Goal: Transaction & Acquisition: Purchase product/service

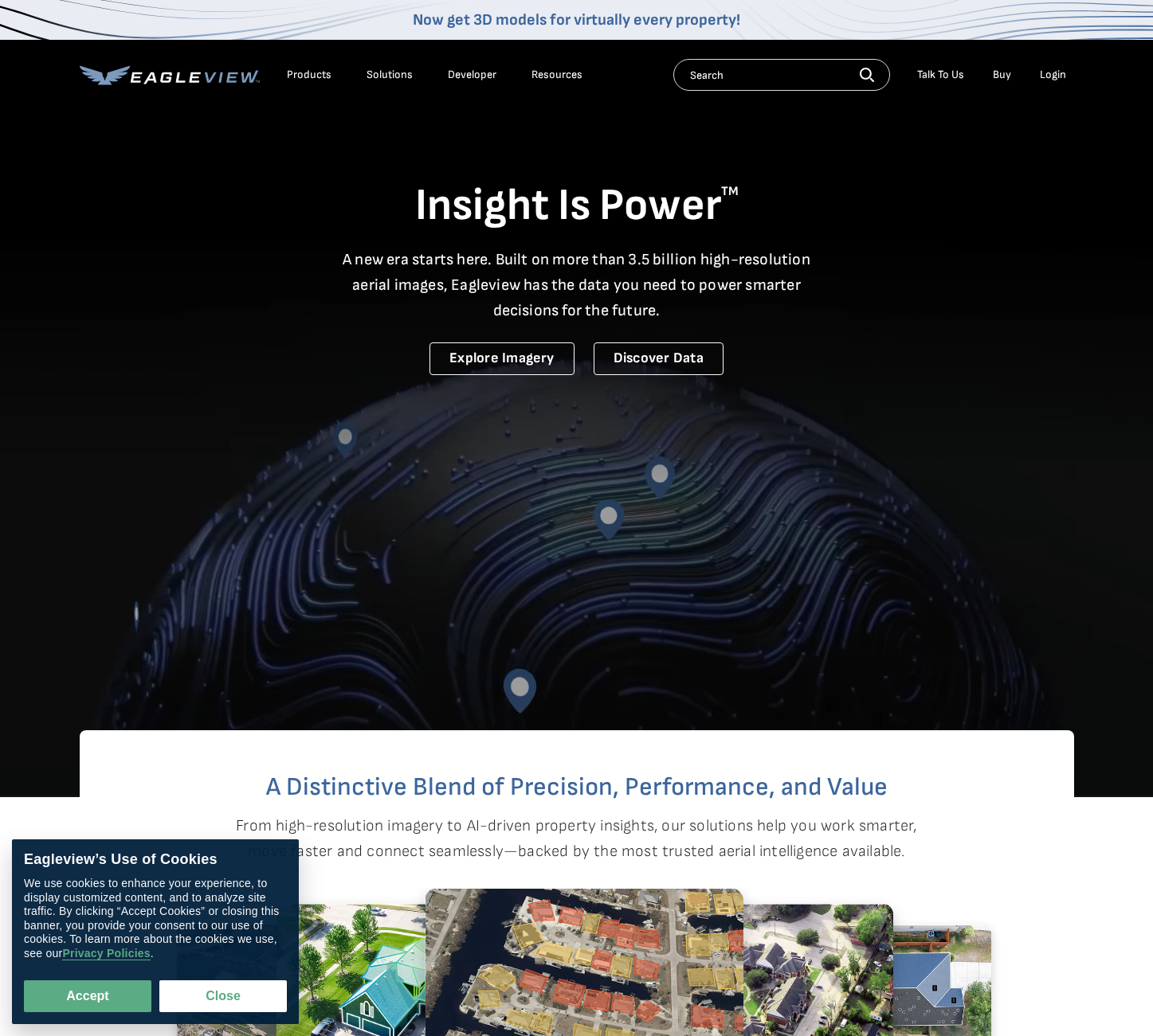
click at [1050, 72] on div "Login" at bounding box center [1052, 74] width 26 height 14
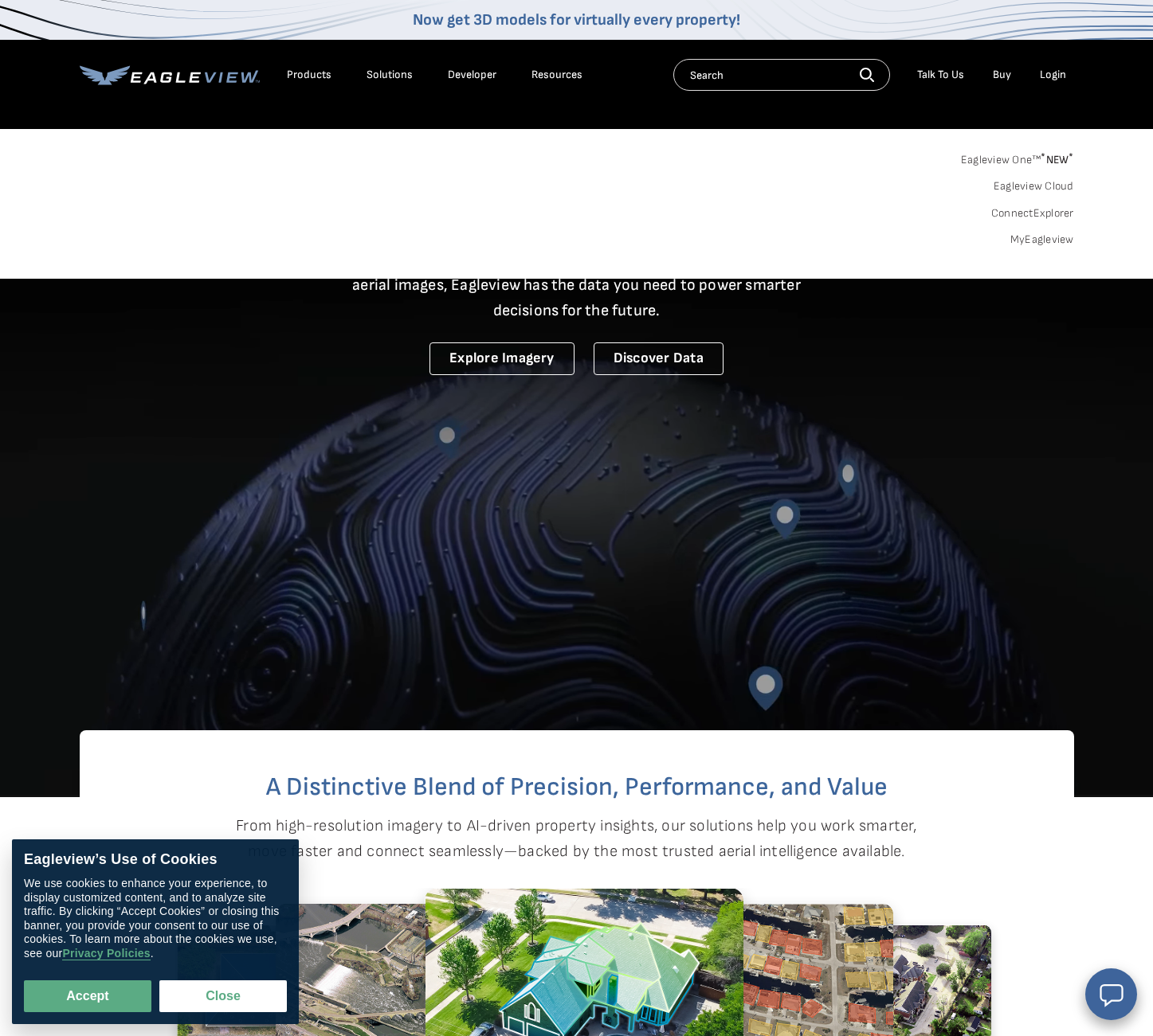
scroll to position [0, 1]
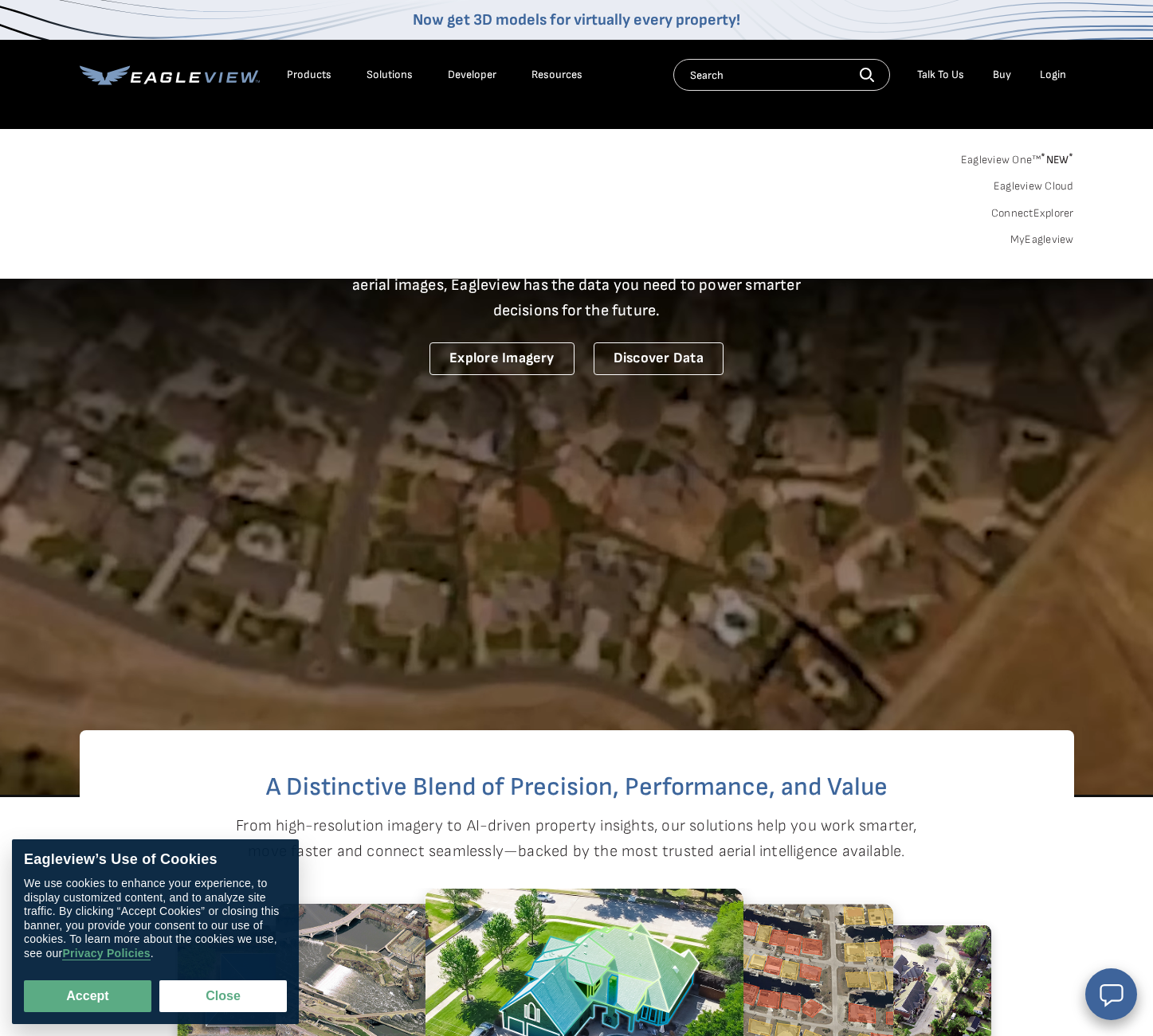
click at [1018, 157] on link "Eagleview One™ * NEW *" at bounding box center [1018, 157] width 113 height 19
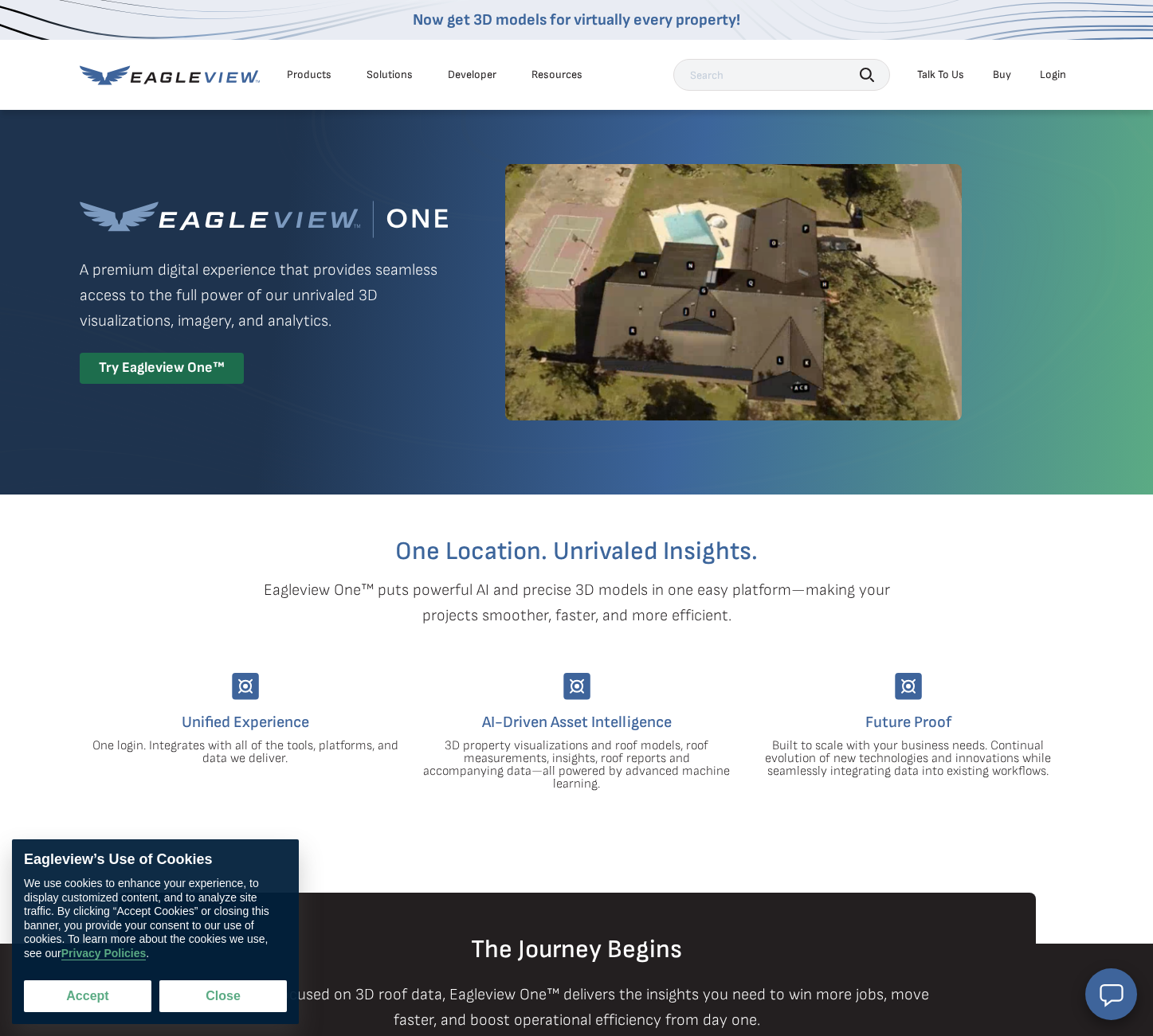
click at [129, 994] on button "Accept" at bounding box center [87, 996] width 128 height 32
checkbox input "true"
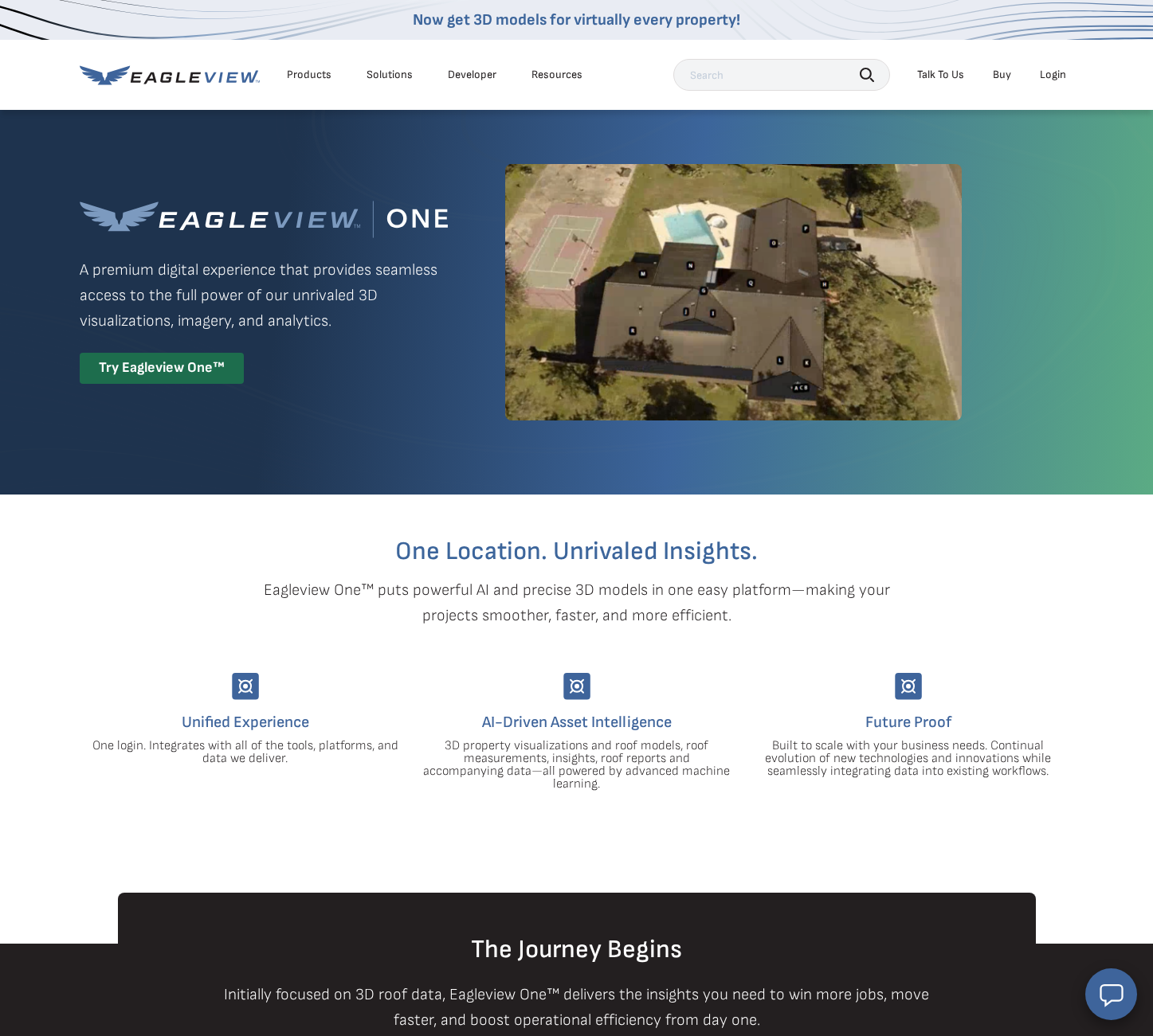
click at [1051, 77] on div "Login" at bounding box center [1052, 74] width 26 height 14
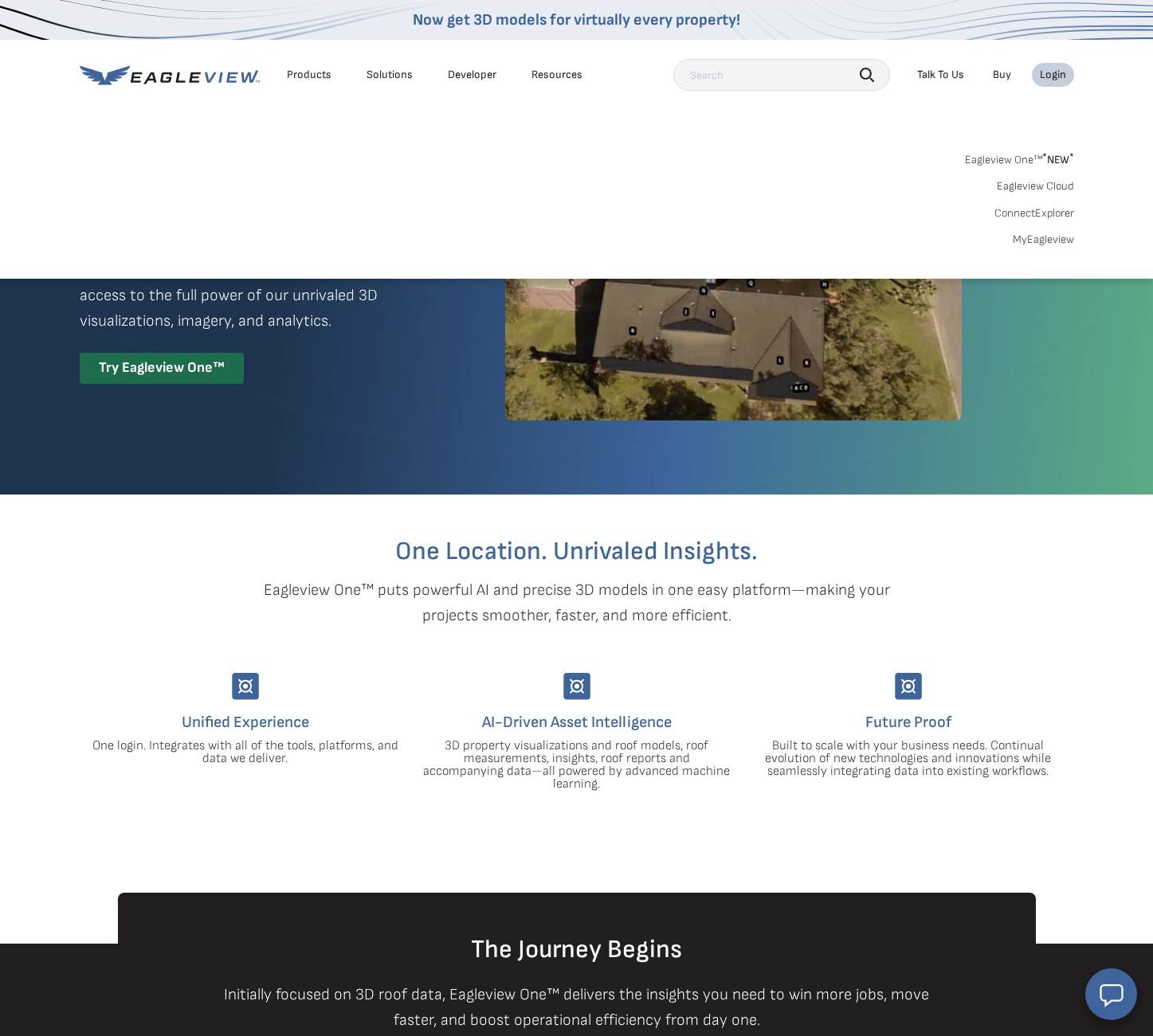
click at [1029, 157] on link "Eagleview One™ * NEW *" at bounding box center [1018, 157] width 109 height 19
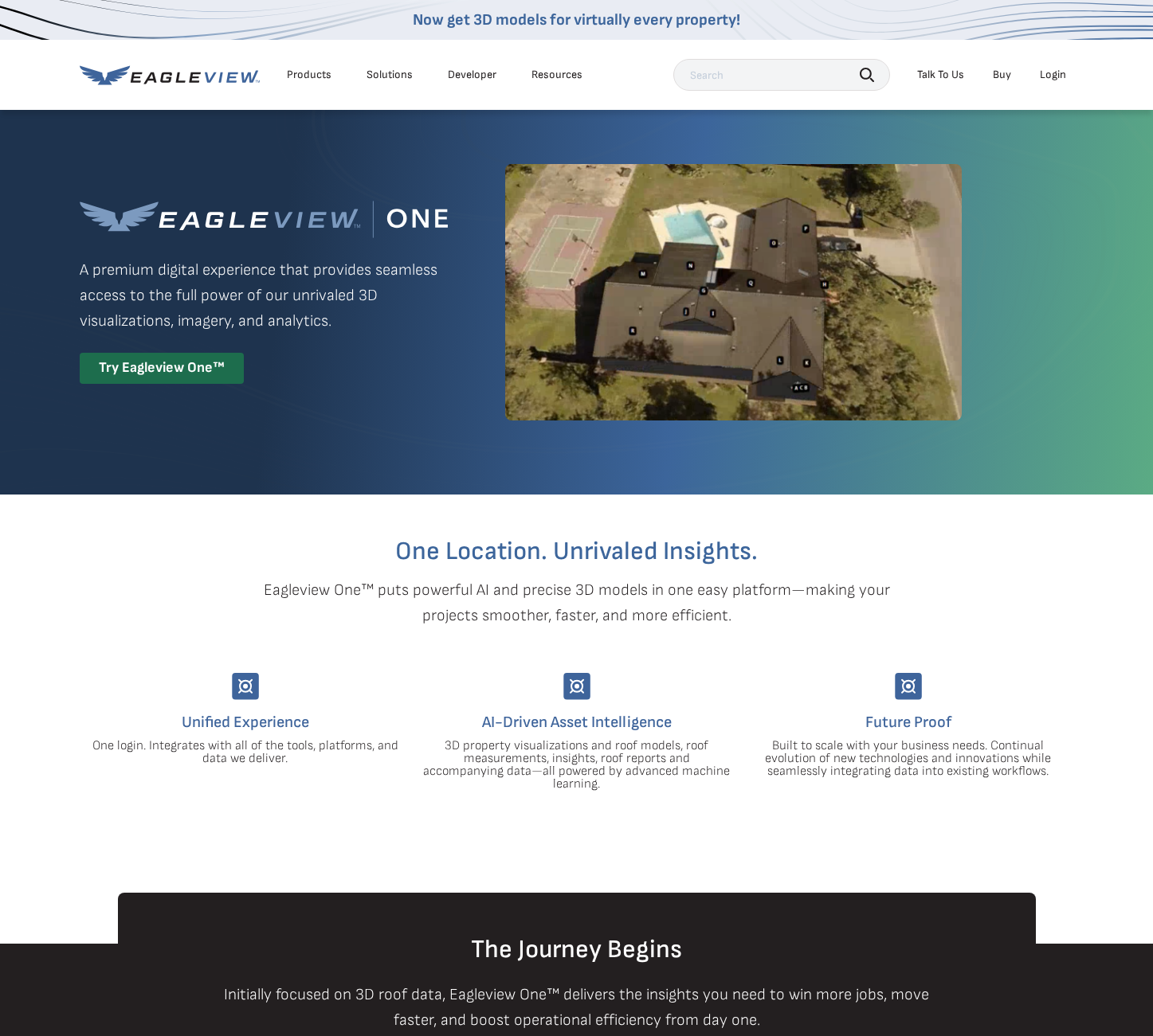
click at [1051, 75] on div "Login" at bounding box center [1052, 74] width 26 height 14
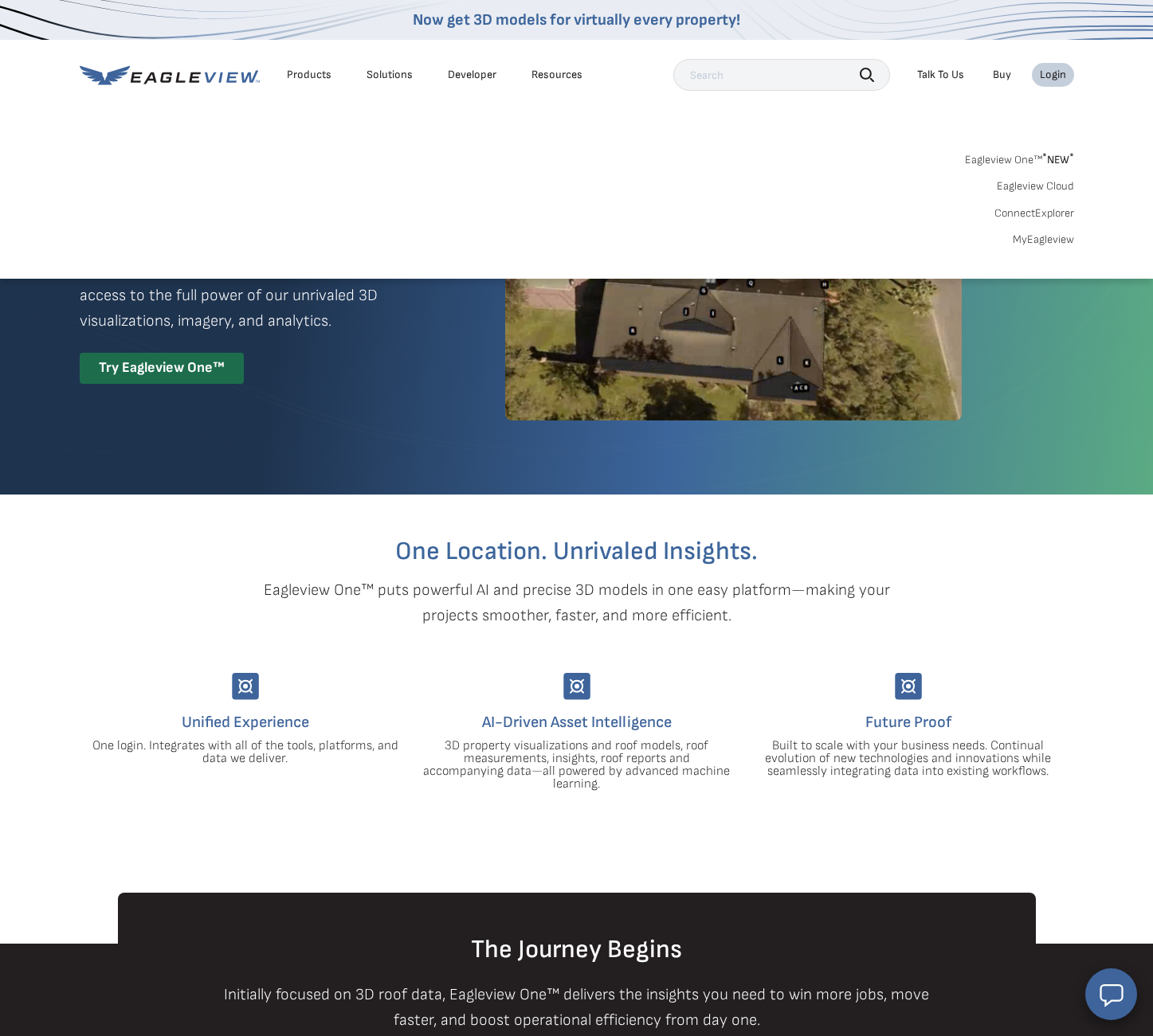
click at [1037, 239] on link "MyEagleview" at bounding box center [1043, 239] width 62 height 14
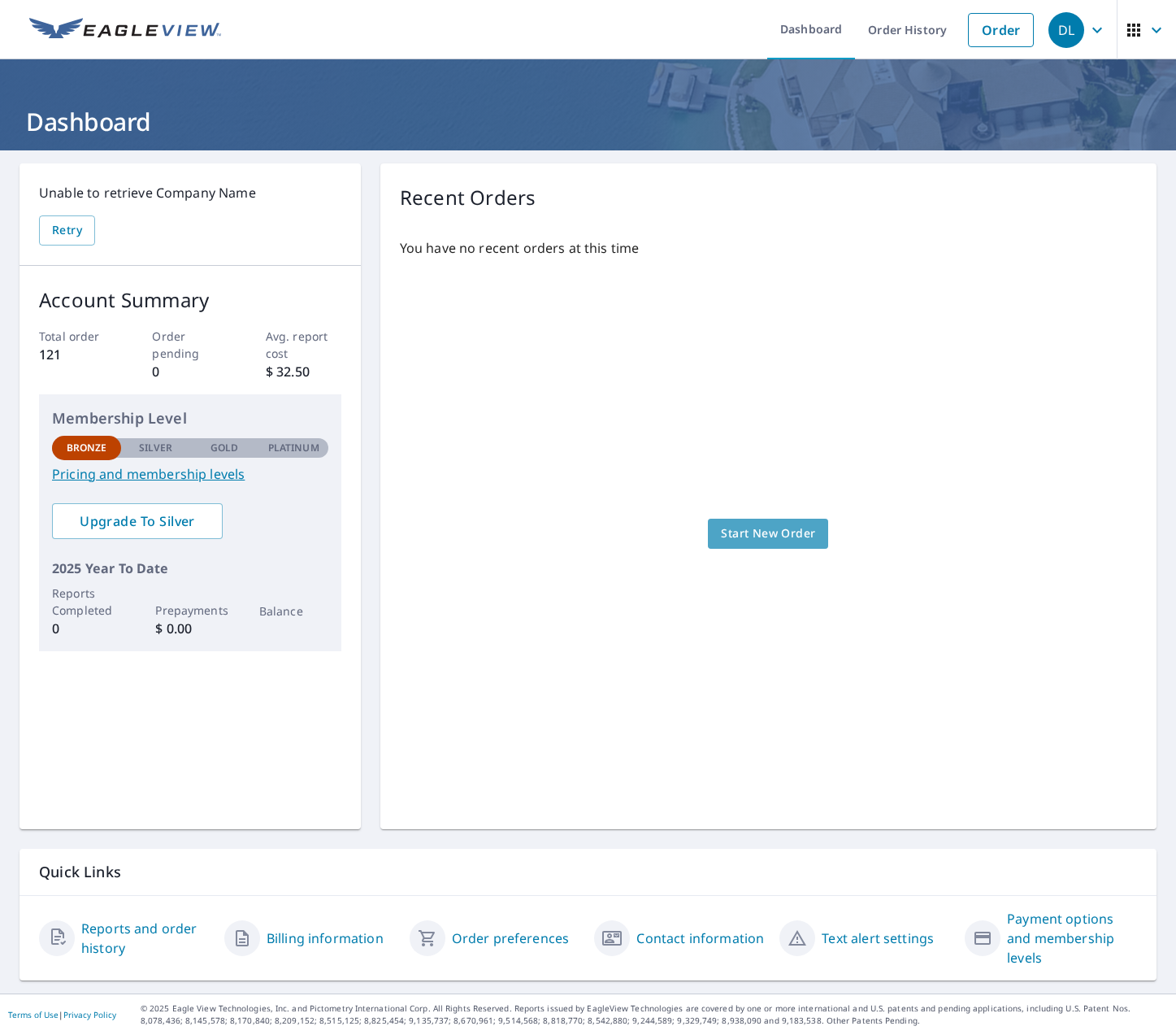
click at [742, 532] on span "Start New Order" at bounding box center [767, 533] width 94 height 21
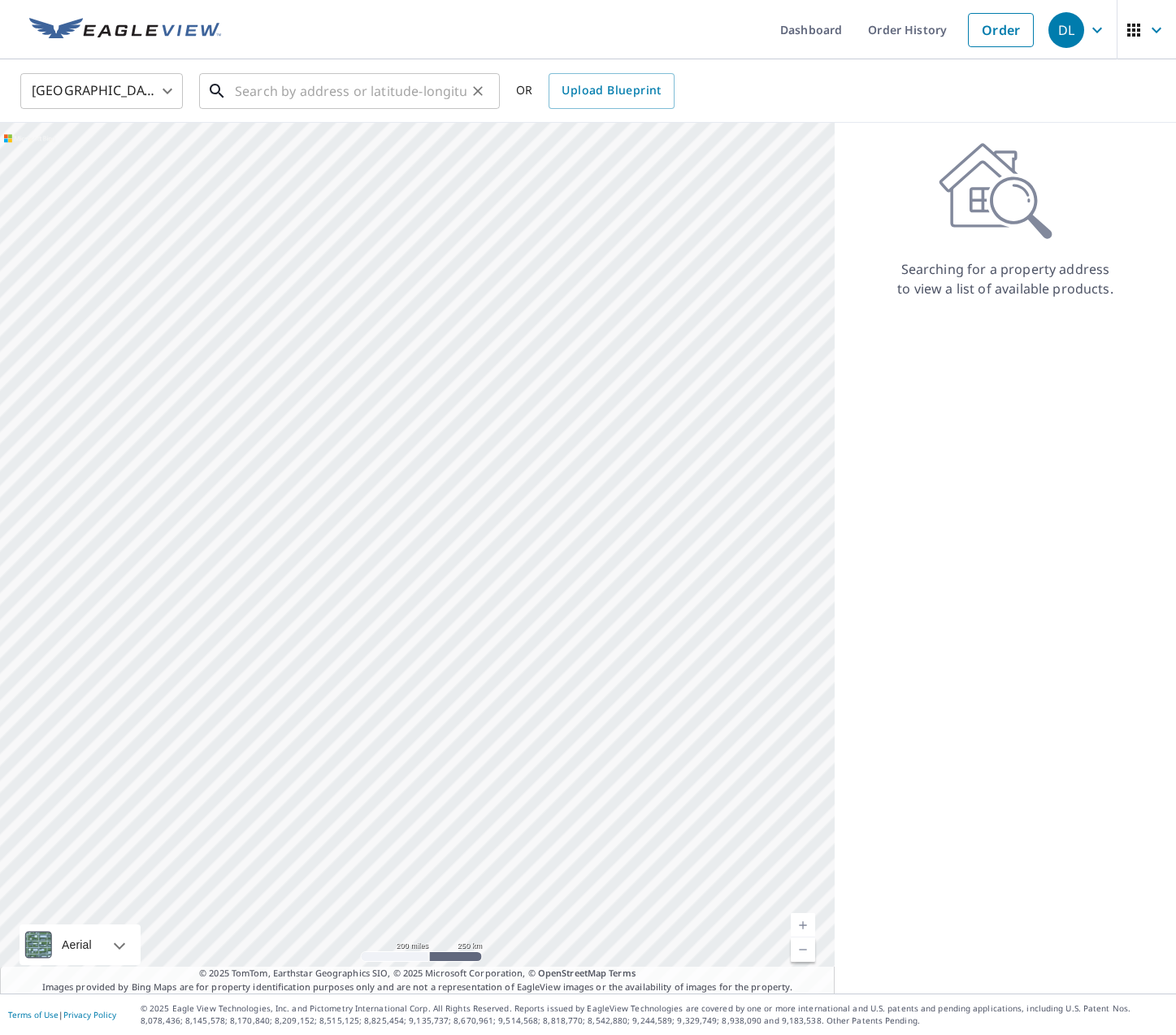
click at [341, 88] on input "text" at bounding box center [350, 91] width 231 height 46
click at [327, 92] on input "text" at bounding box center [350, 91] width 231 height 46
paste input "23072 Walling Road / Geyserville, California 95441"
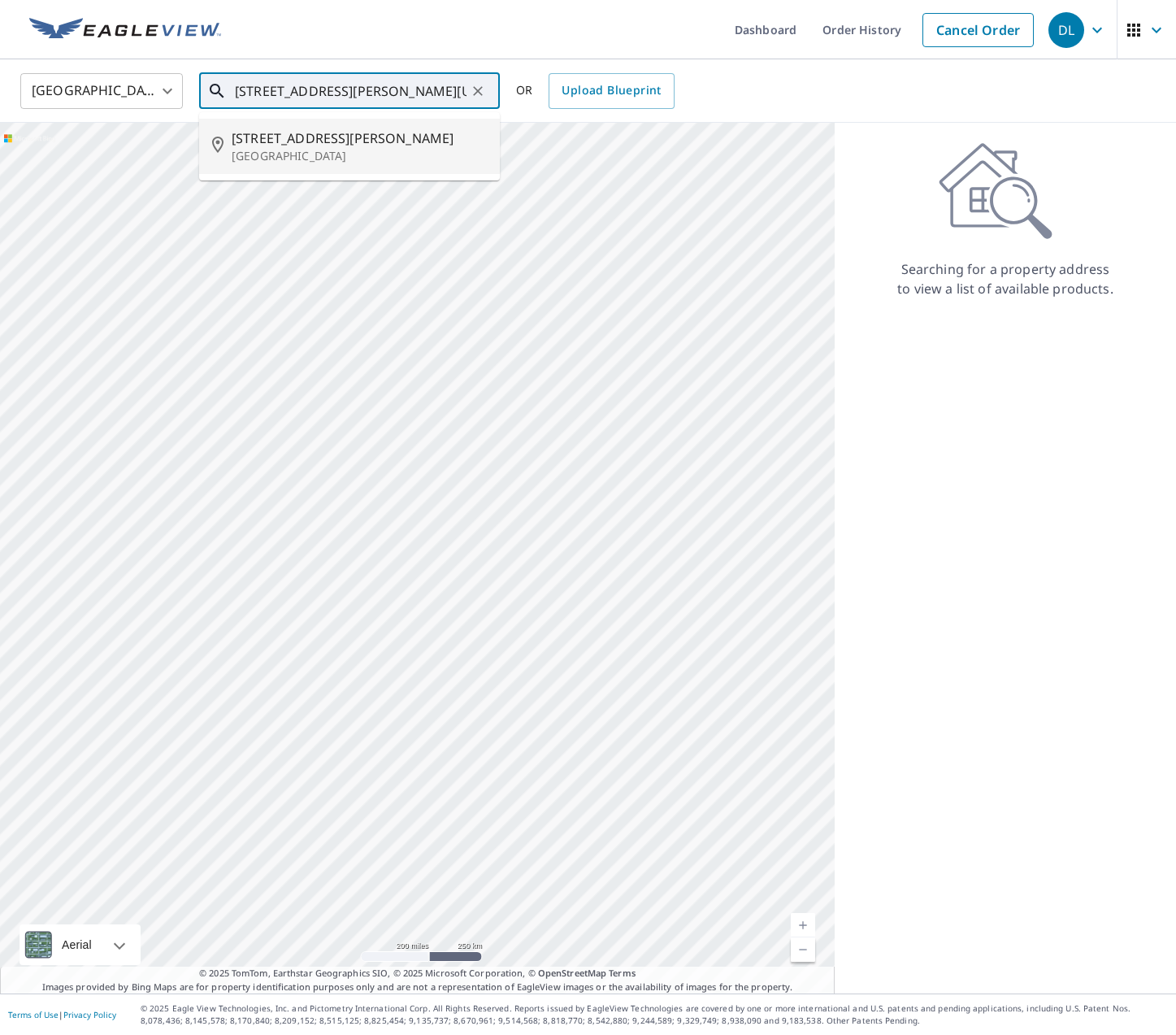
click at [326, 146] on span "23072 Walling Rd" at bounding box center [359, 138] width 255 height 20
type input "23072 Walling Rd Geyserville, CA 95441"
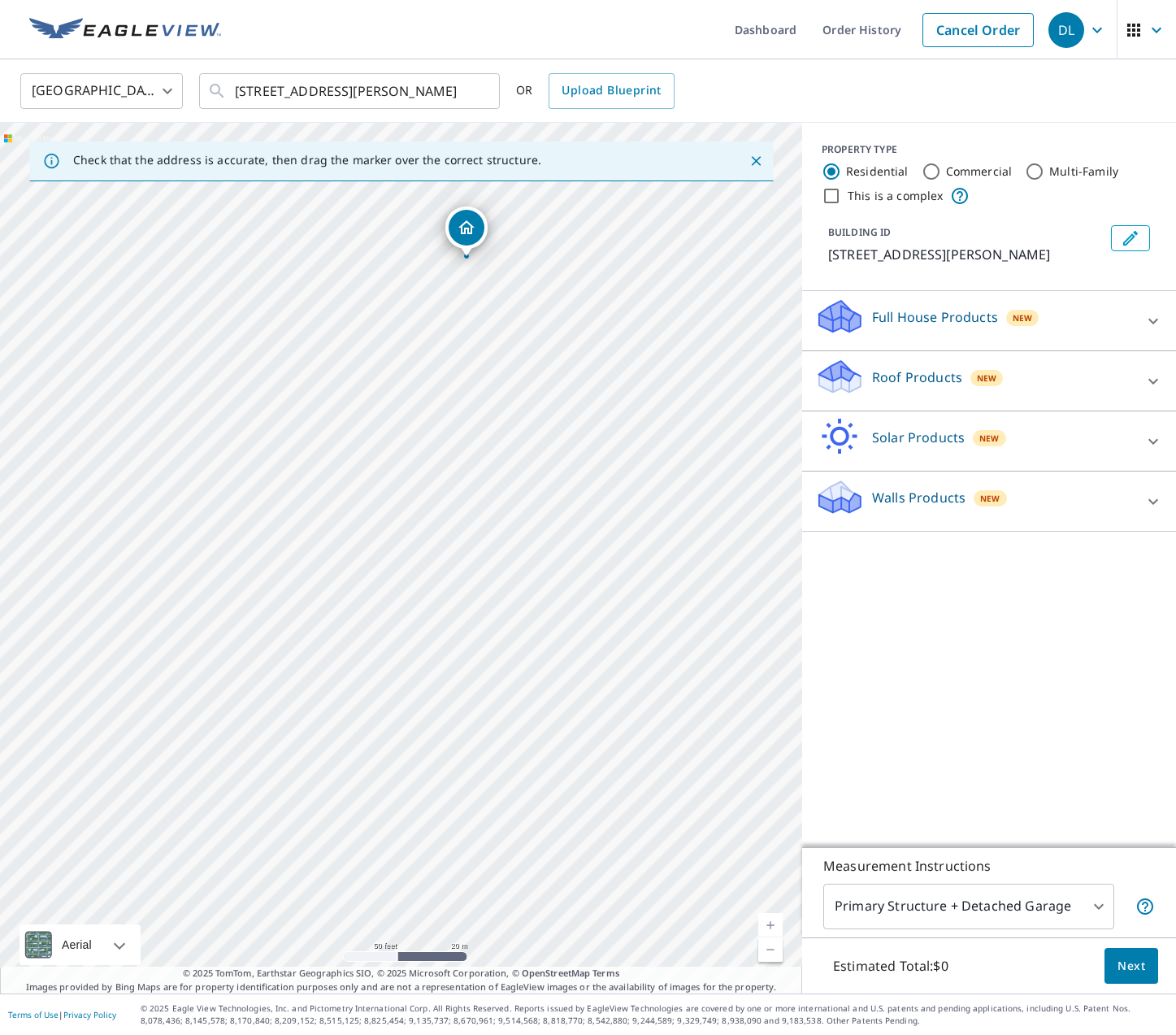
drag, startPoint x: 411, startPoint y: 524, endPoint x: 475, endPoint y: 225, distance: 305.8
click at [1152, 502] on icon at bounding box center [1153, 501] width 9 height 6
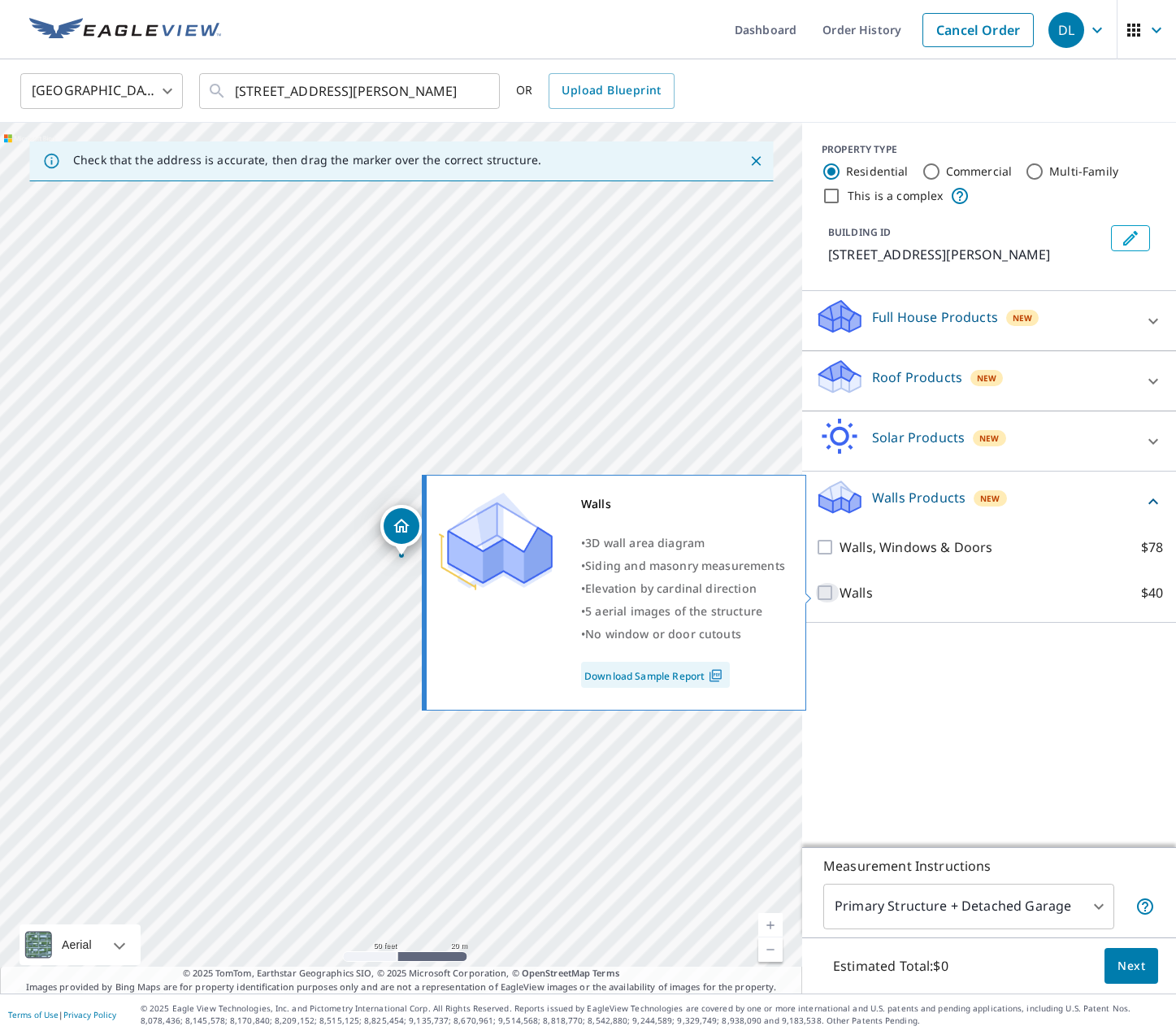
click at [824, 593] on input "Walls $40" at bounding box center [827, 592] width 24 height 20
checkbox input "true"
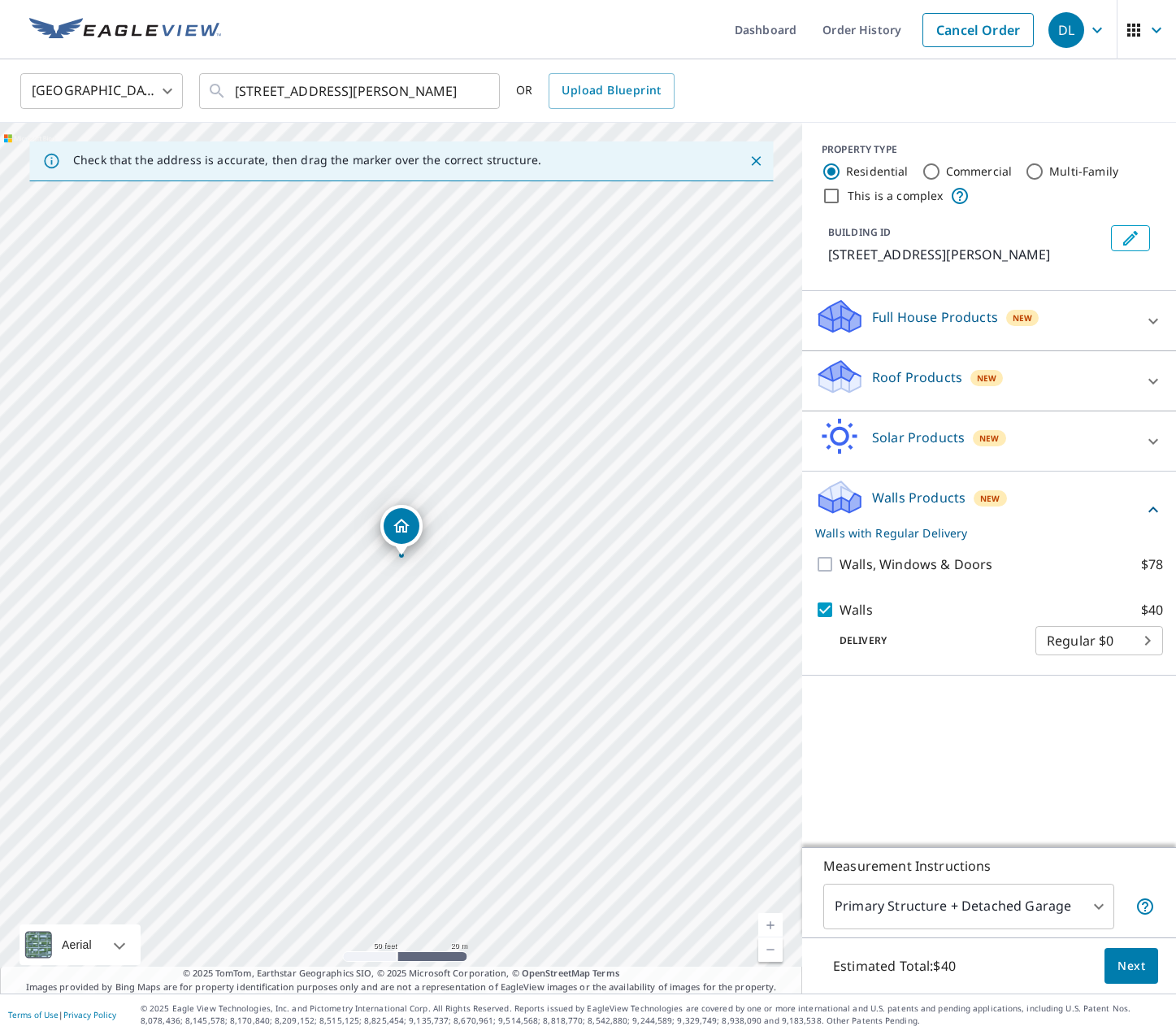
click at [1142, 641] on body "DL DL Dashboard Order History Cancel Order DL United States US ​ 23072 Walling …" at bounding box center [588, 517] width 1176 height 1035
click at [1142, 641] on ul "Regular $0" at bounding box center [1099, 639] width 128 height 42
click at [1111, 702] on div at bounding box center [588, 517] width 1176 height 1035
click at [976, 647] on p "Delivery" at bounding box center [924, 641] width 220 height 15
click at [1137, 965] on span "Next" at bounding box center [1131, 966] width 28 height 21
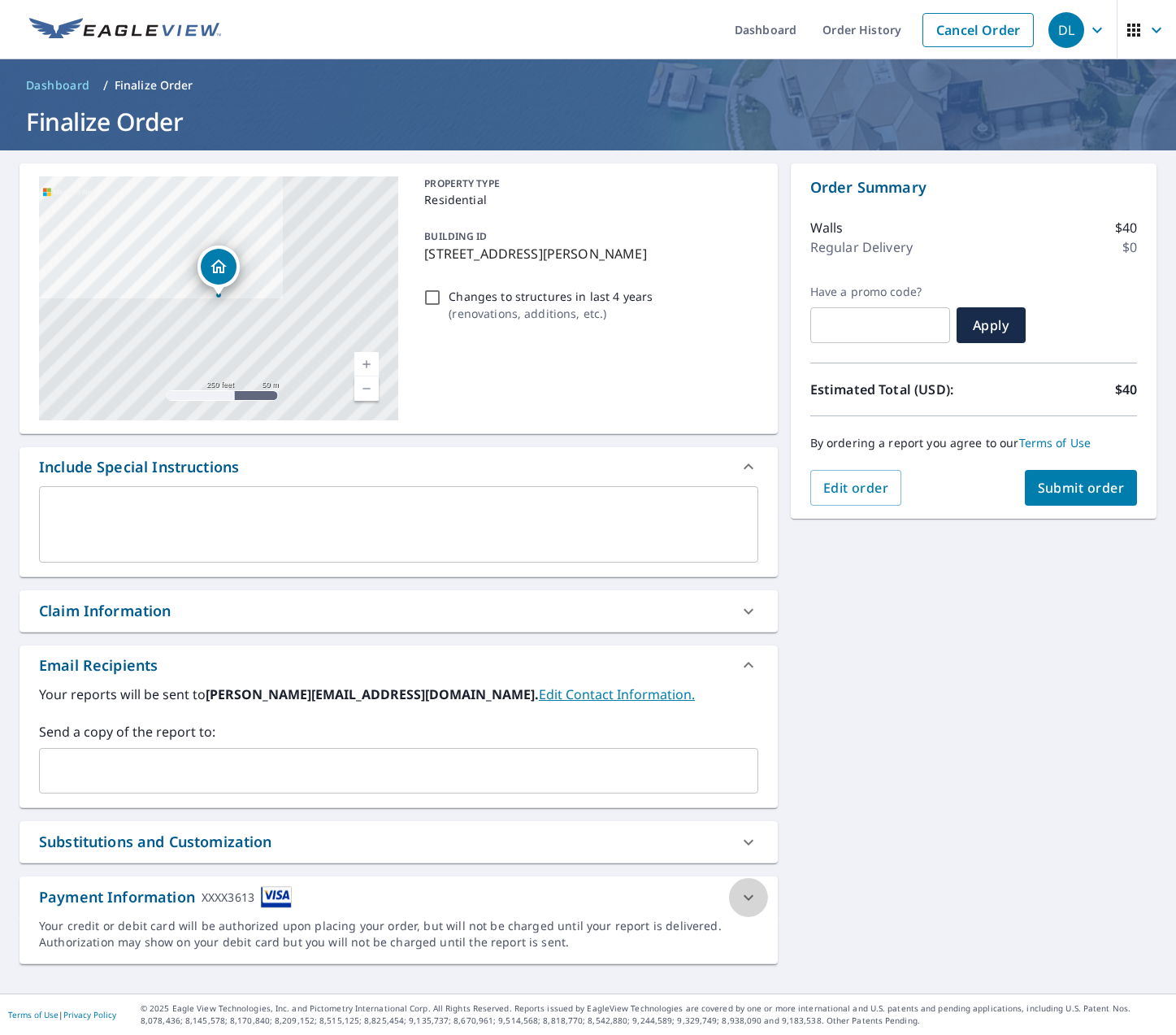
click at [751, 898] on icon at bounding box center [748, 897] width 9 height 6
